Goal: Obtain resource: Download file/media

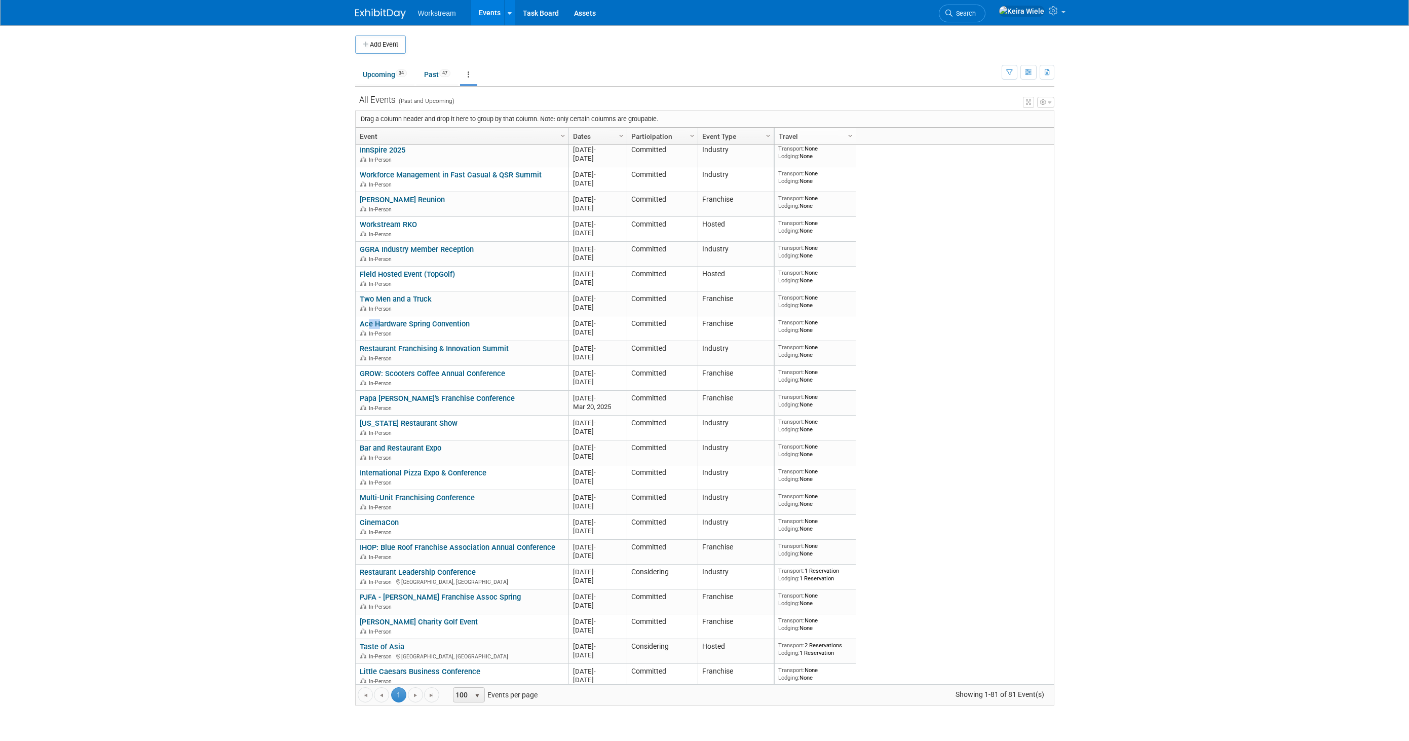
scroll to position [24, 0]
click at [285, 224] on body "Workstream Events Add Event Bulk Upload Events Shareable Event Boards Recently …" at bounding box center [704, 370] width 1409 height 741
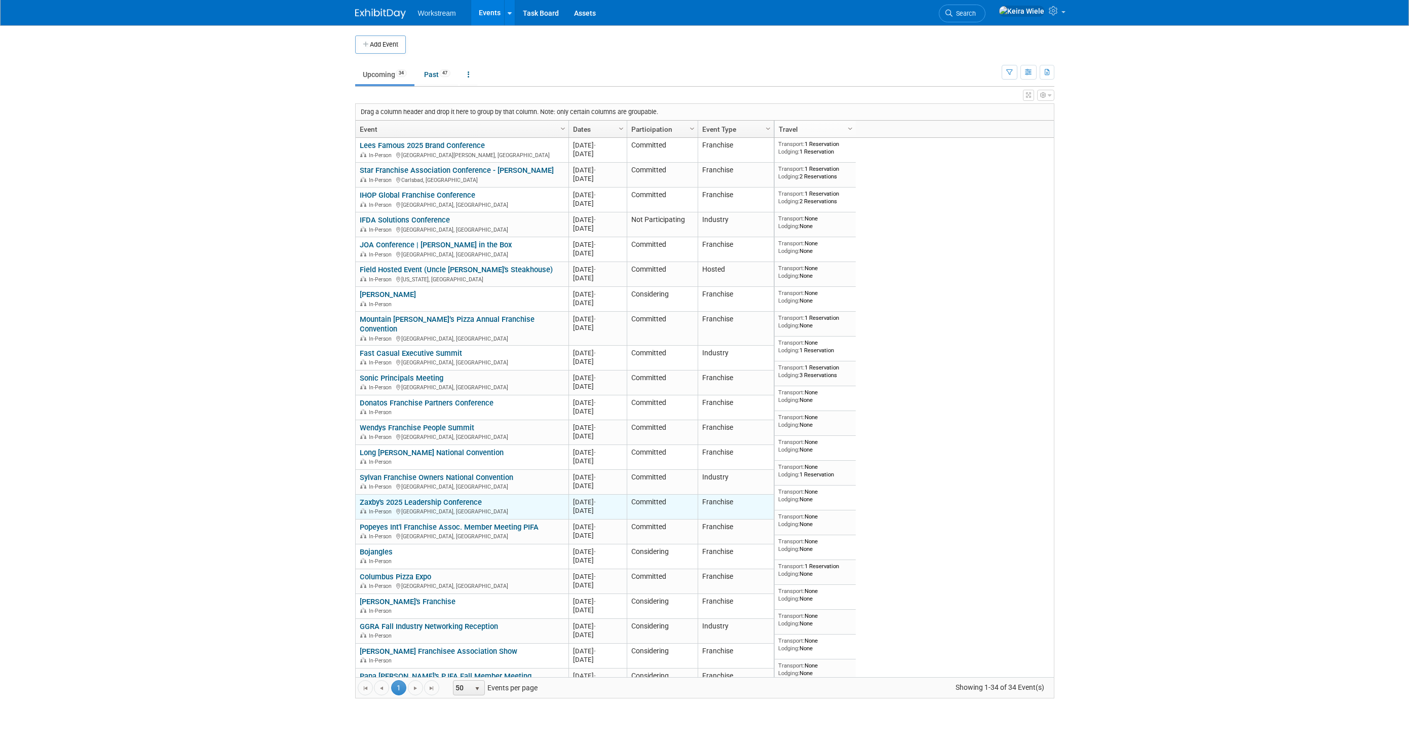
click at [460, 498] on link "Zaxby's 2025 Leadership Conference" at bounding box center [421, 502] width 122 height 9
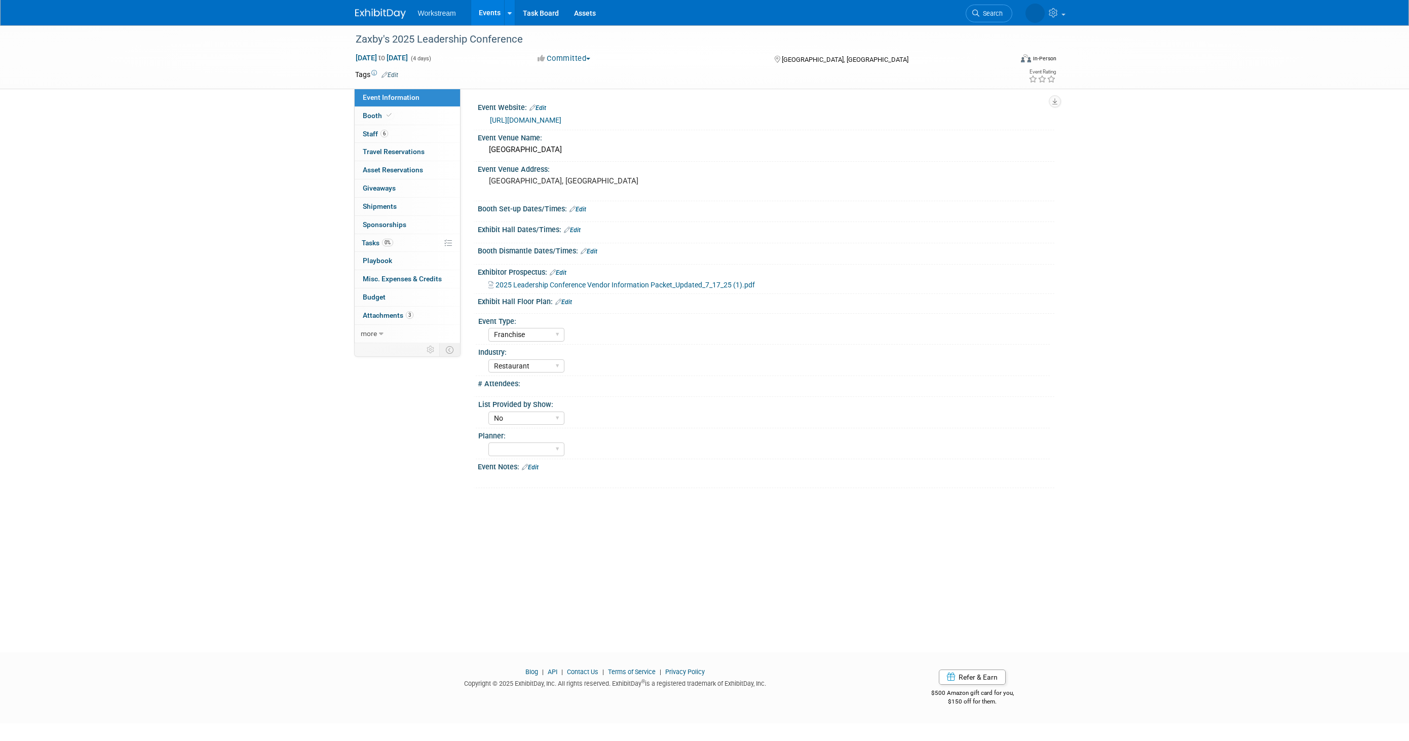
select select "Franchise"
select select "Restaurant"
select select "No"
click at [597, 285] on span "2025 Leadership Conference Vendor Information Packet_Updated_7_17_25 (1).pdf" at bounding box center [625, 285] width 259 height 8
